Goal: Task Accomplishment & Management: Use online tool/utility

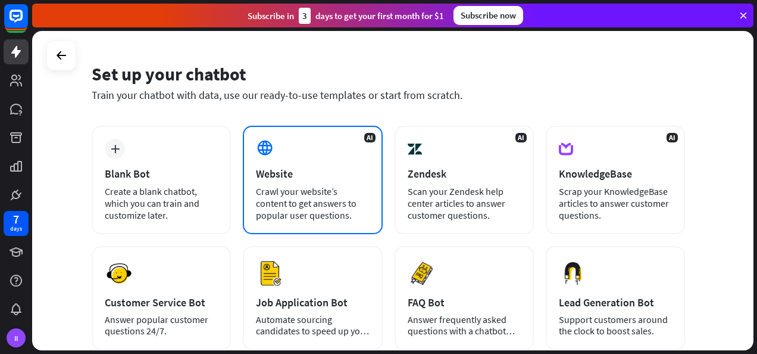
scroll to position [29, 0]
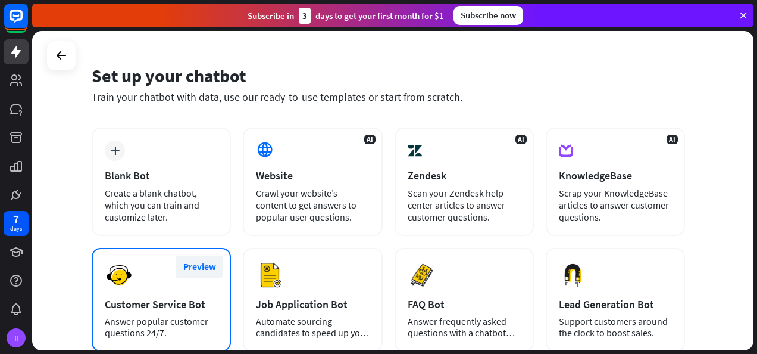
click at [182, 275] on button "Preview" at bounding box center [200, 266] width 48 height 22
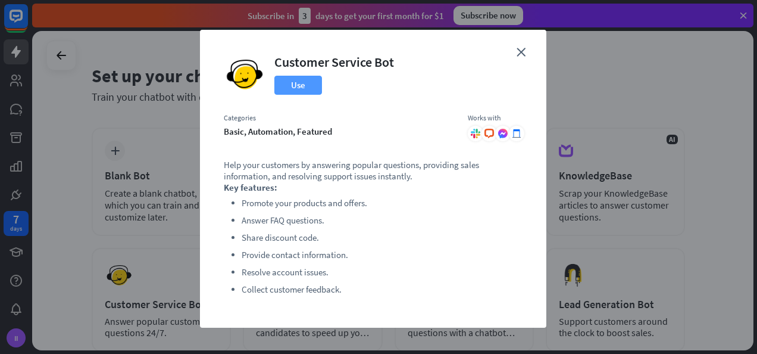
click at [286, 92] on button "Use" at bounding box center [299, 85] width 48 height 19
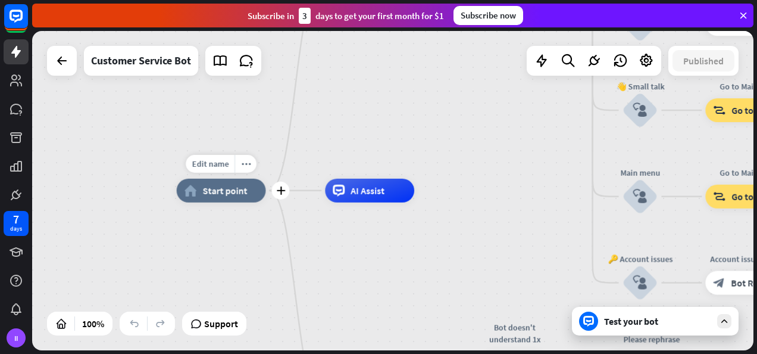
click at [230, 189] on span "Start point" at bounding box center [225, 191] width 45 height 12
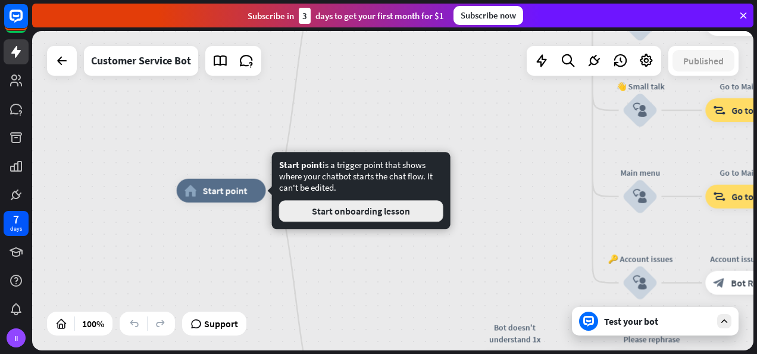
click at [299, 207] on button "Start onboarding lesson" at bounding box center [361, 210] width 164 height 21
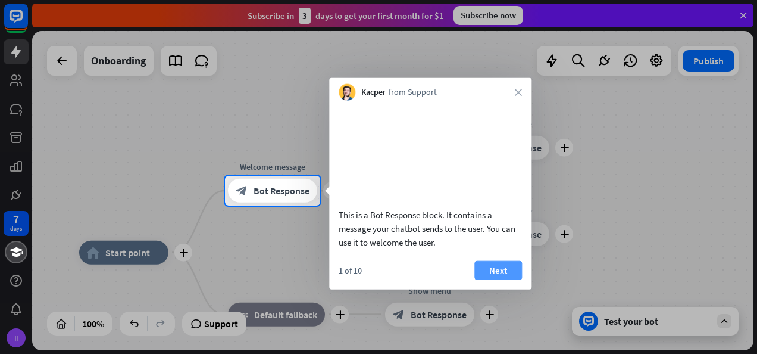
click at [500, 279] on button "Next" at bounding box center [499, 269] width 48 height 19
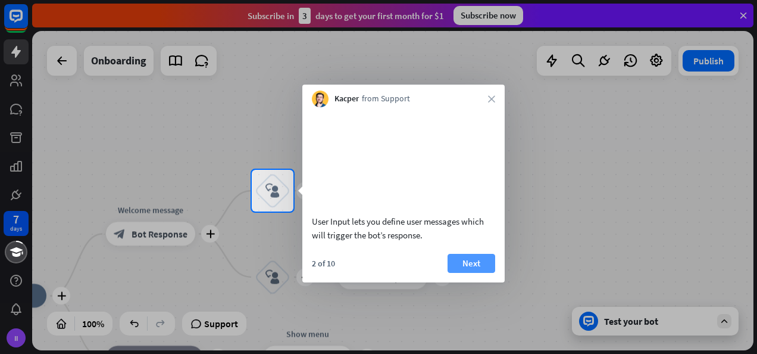
click at [464, 273] on button "Next" at bounding box center [472, 263] width 48 height 19
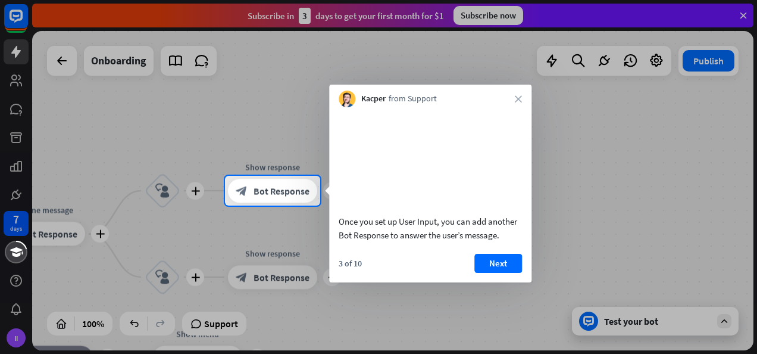
click at [467, 272] on div "3 of 10 Next" at bounding box center [430, 268] width 202 height 29
click at [498, 270] on button "Next" at bounding box center [499, 263] width 48 height 19
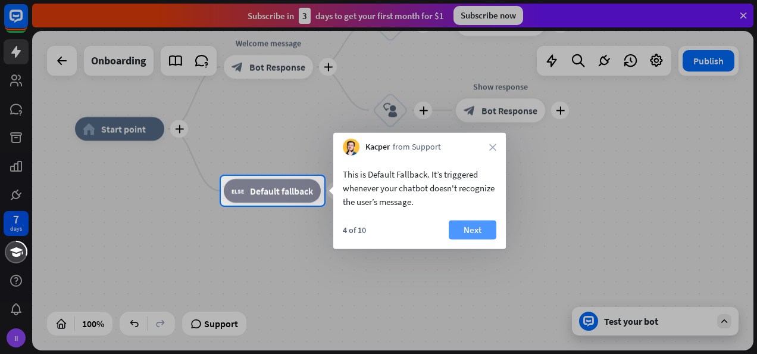
click at [468, 229] on button "Next" at bounding box center [473, 229] width 48 height 19
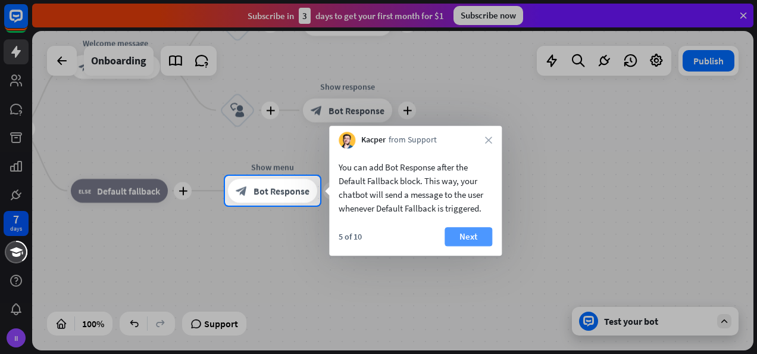
click at [472, 229] on button "Next" at bounding box center [469, 236] width 48 height 19
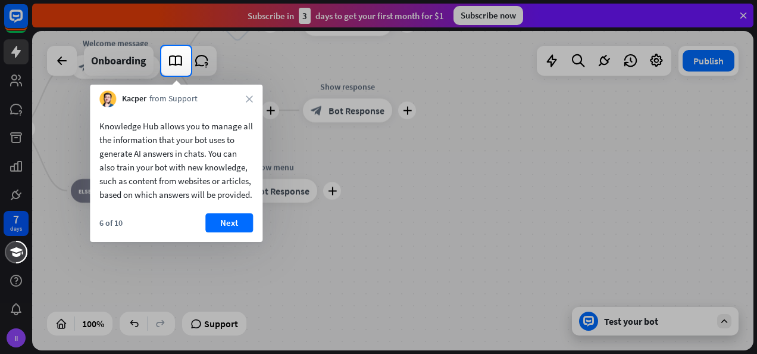
click at [603, 313] on div at bounding box center [378, 215] width 757 height 278
click at [232, 232] on button "Next" at bounding box center [229, 222] width 48 height 19
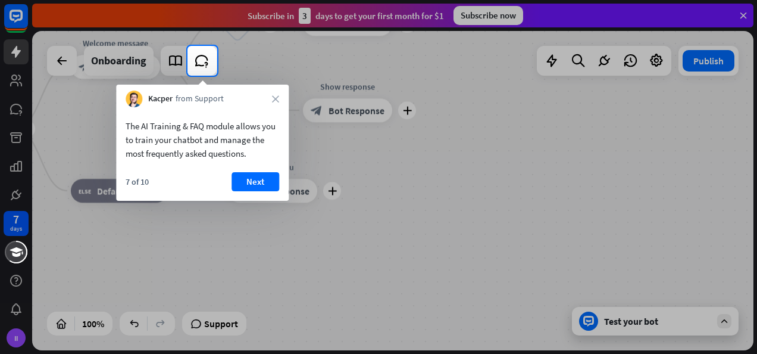
click at [243, 194] on div "7 of 10 Next" at bounding box center [202, 186] width 173 height 29
click at [244, 188] on button "Next" at bounding box center [256, 181] width 48 height 19
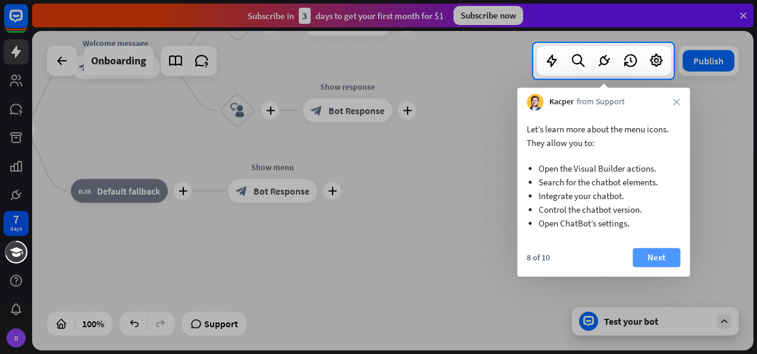
click at [662, 258] on button "Next" at bounding box center [657, 257] width 48 height 19
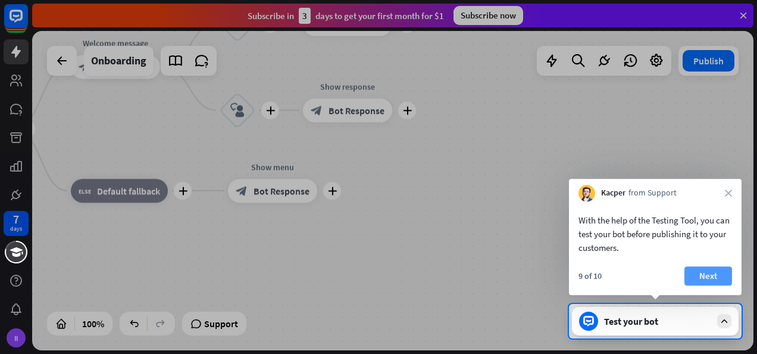
click at [692, 270] on button "Next" at bounding box center [709, 275] width 48 height 19
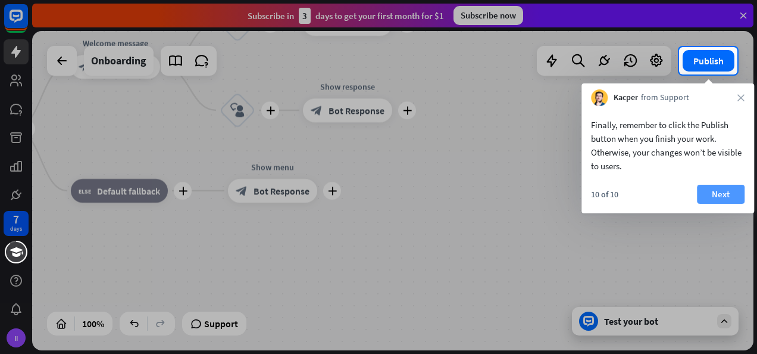
click at [713, 198] on button "Next" at bounding box center [721, 194] width 48 height 19
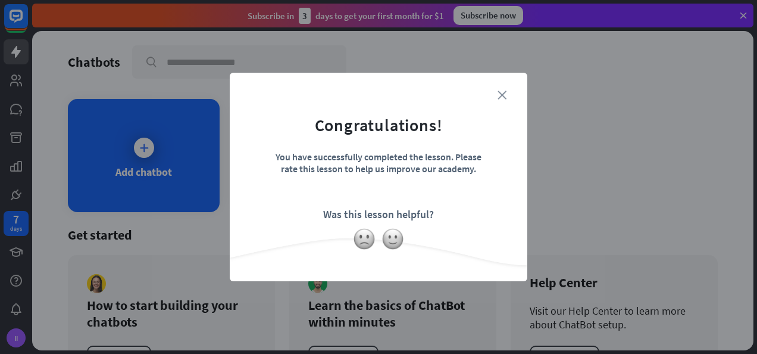
click at [506, 96] on icon "close" at bounding box center [502, 95] width 9 height 9
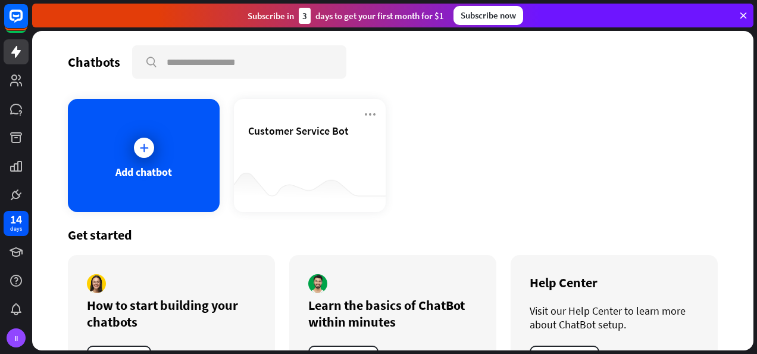
scroll to position [50, 0]
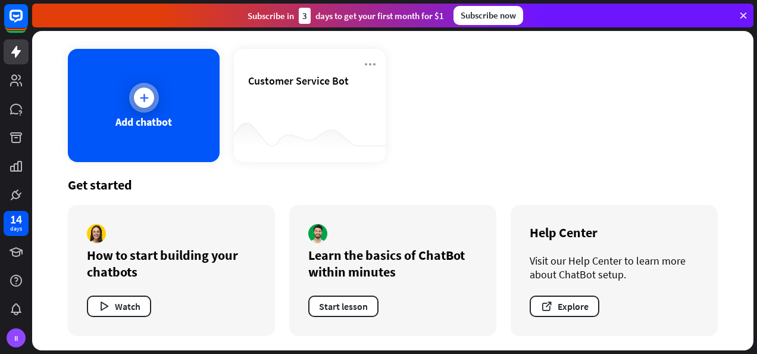
click at [139, 98] on icon at bounding box center [144, 98] width 12 height 12
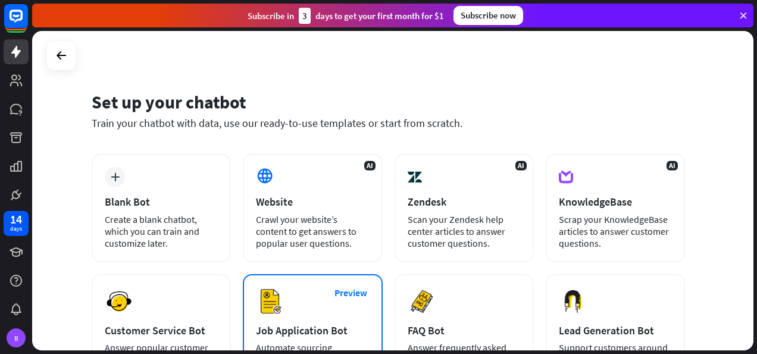
scroll to position [2, 0]
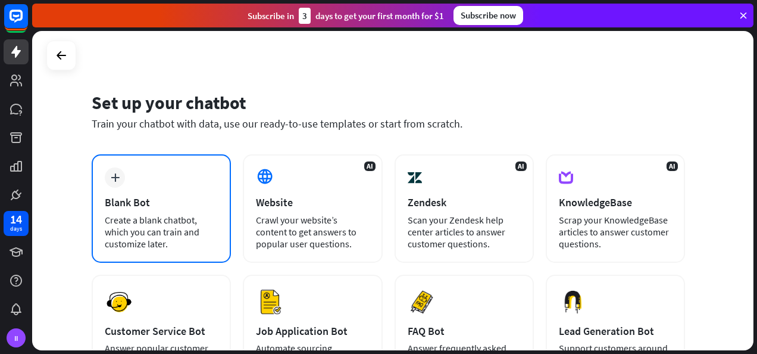
click at [149, 212] on div "plus Blank Bot Create a blank chatbot, which you can train and customize later." at bounding box center [161, 208] width 139 height 108
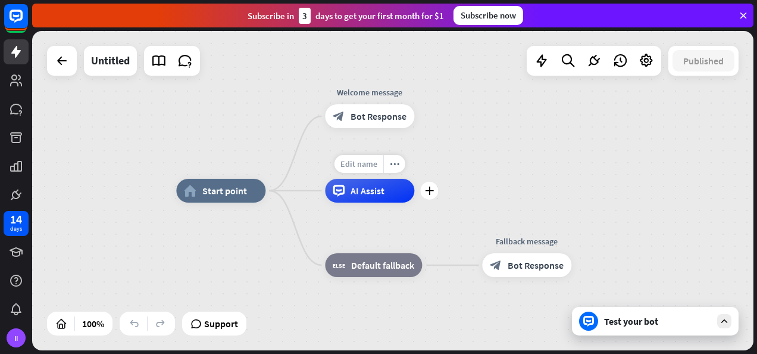
click at [363, 164] on span "Edit name" at bounding box center [359, 163] width 37 height 11
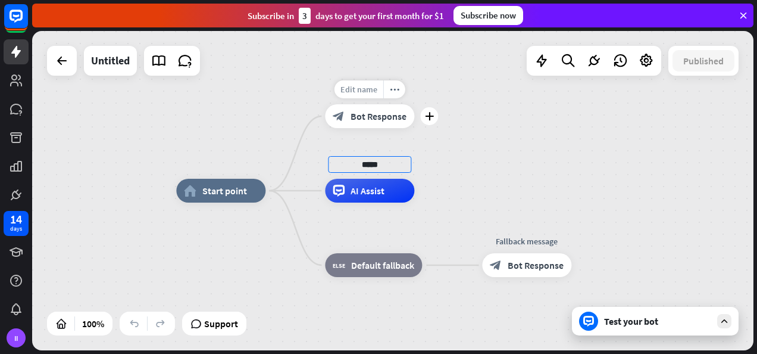
type input "*****"
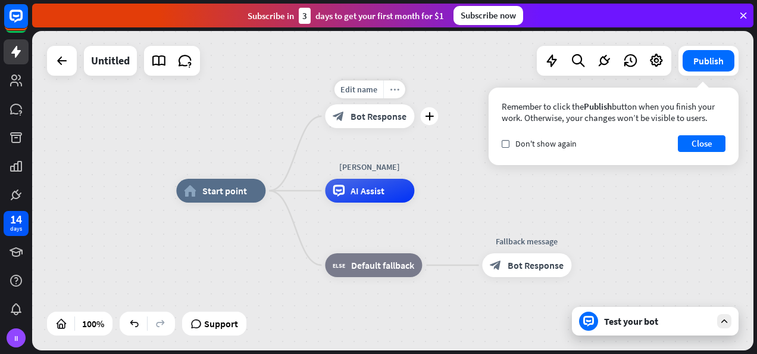
click at [383, 86] on div "more_horiz" at bounding box center [394, 89] width 22 height 18
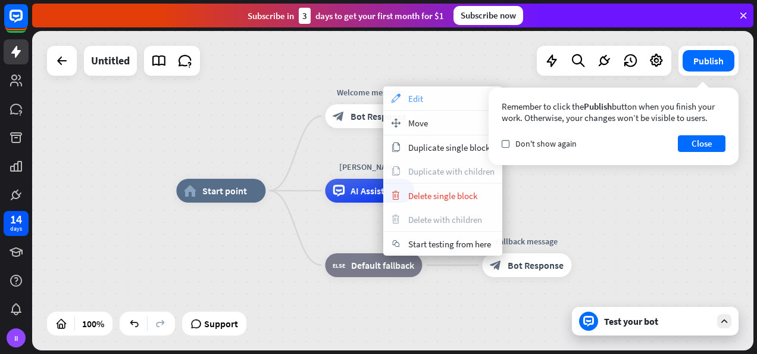
click at [401, 94] on icon "appearance" at bounding box center [395, 98] width 13 height 10
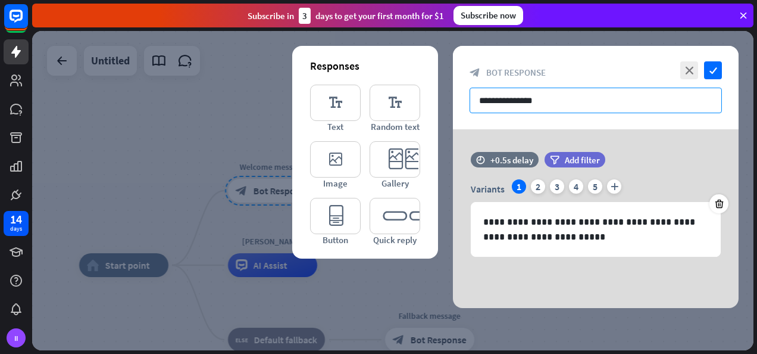
click at [488, 110] on input "**********" at bounding box center [596, 101] width 252 height 26
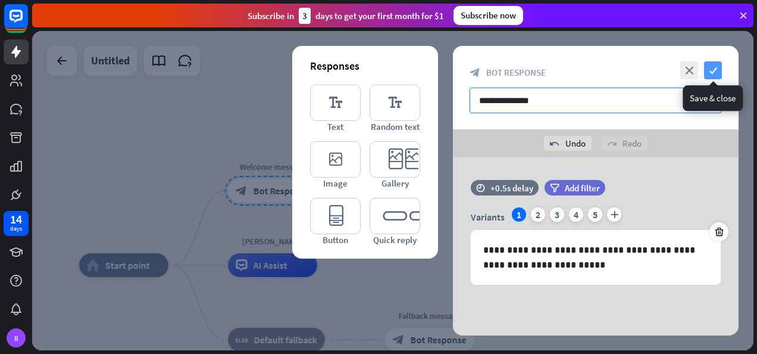
type input "**********"
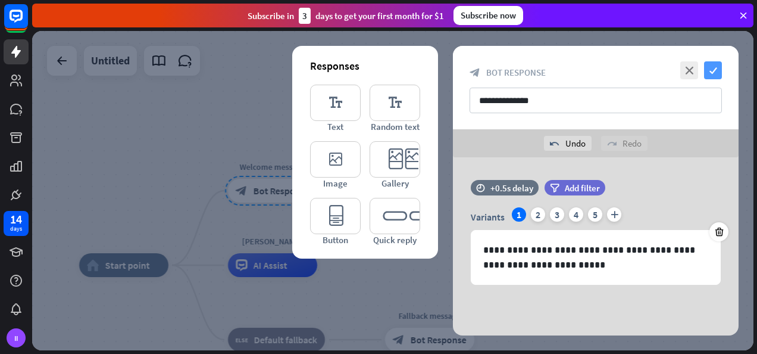
click at [716, 64] on icon "check" at bounding box center [713, 70] width 18 height 18
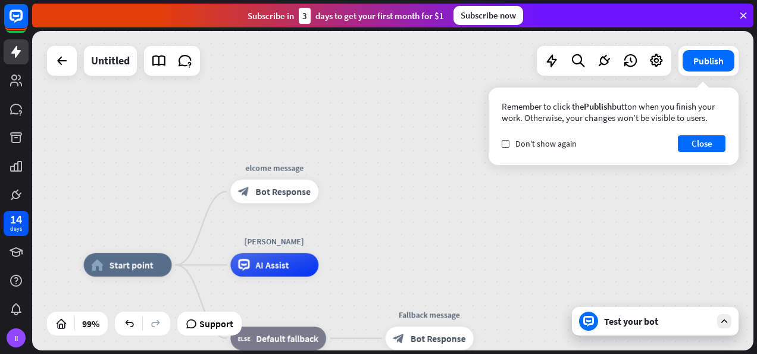
click at [650, 323] on div "Test your bot" at bounding box center [657, 321] width 107 height 12
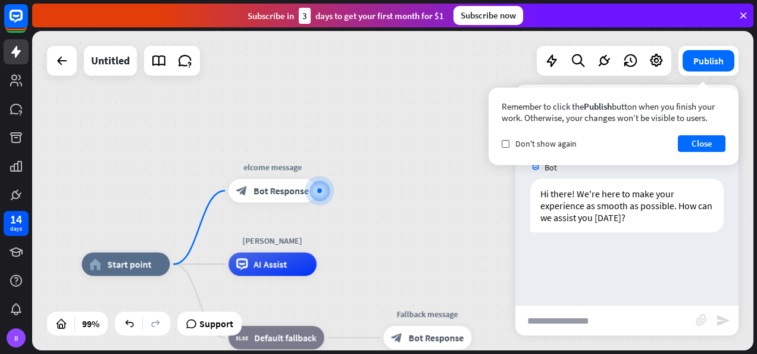
click at [631, 314] on input "text" at bounding box center [606, 320] width 180 height 30
click at [706, 139] on button "Close" at bounding box center [702, 143] width 48 height 17
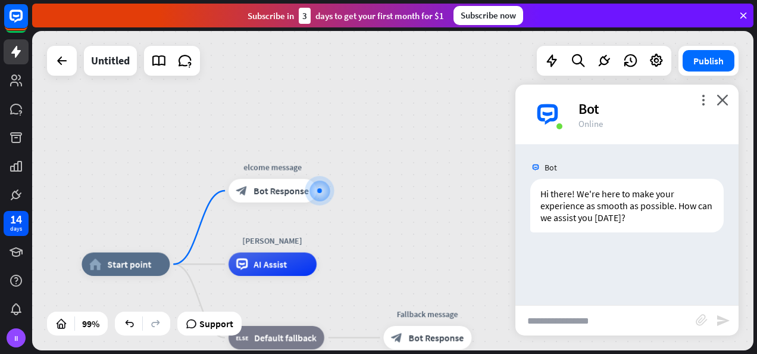
click at [589, 321] on input "text" at bounding box center [606, 320] width 180 height 30
type input "*****"
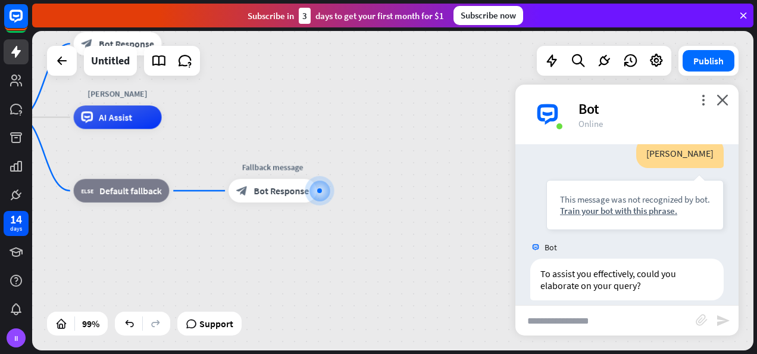
scroll to position [135, 0]
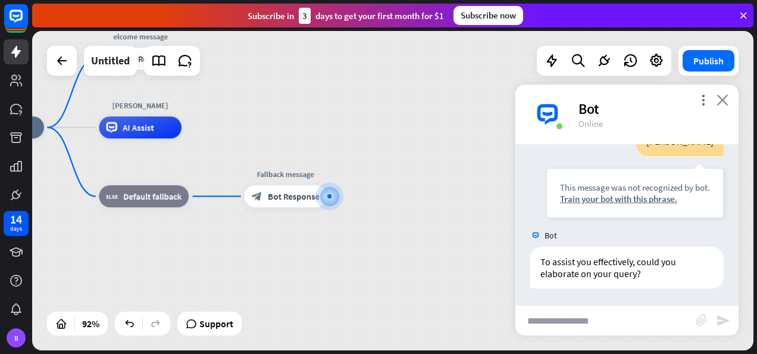
click at [722, 104] on icon "close" at bounding box center [723, 99] width 12 height 11
